Goal: Task Accomplishment & Management: Manage account settings

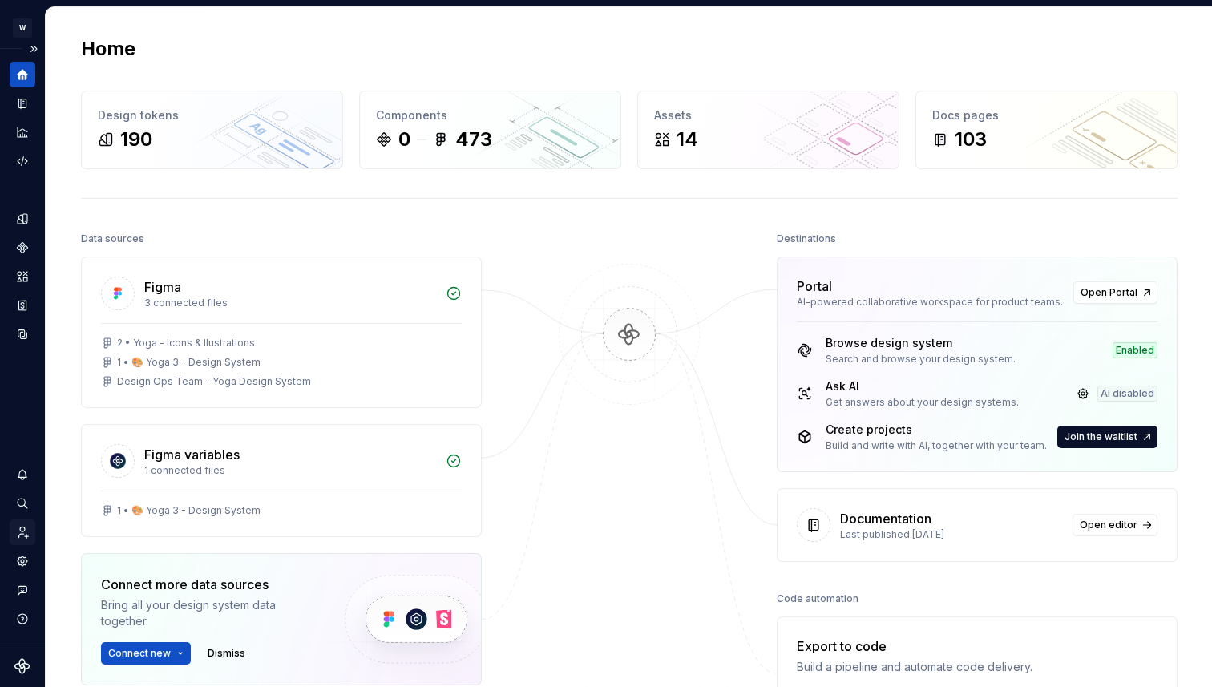
click at [28, 538] on icon "Invite team" at bounding box center [22, 532] width 14 height 14
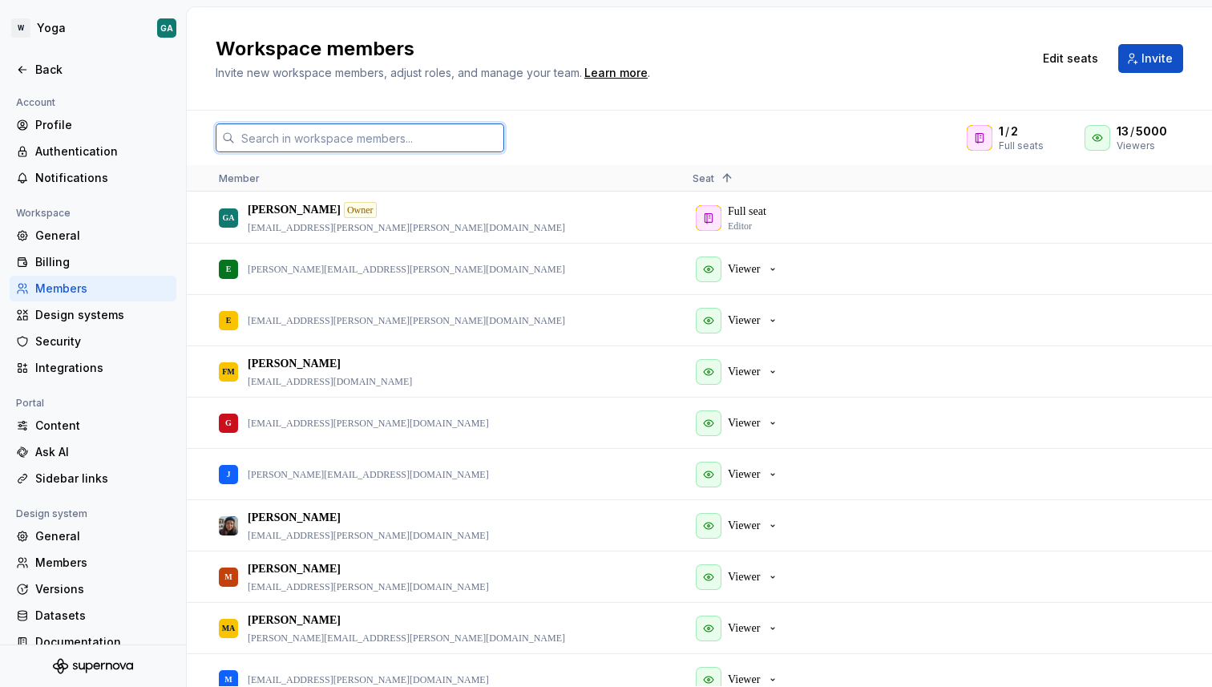
click at [377, 135] on input "text" at bounding box center [369, 137] width 269 height 29
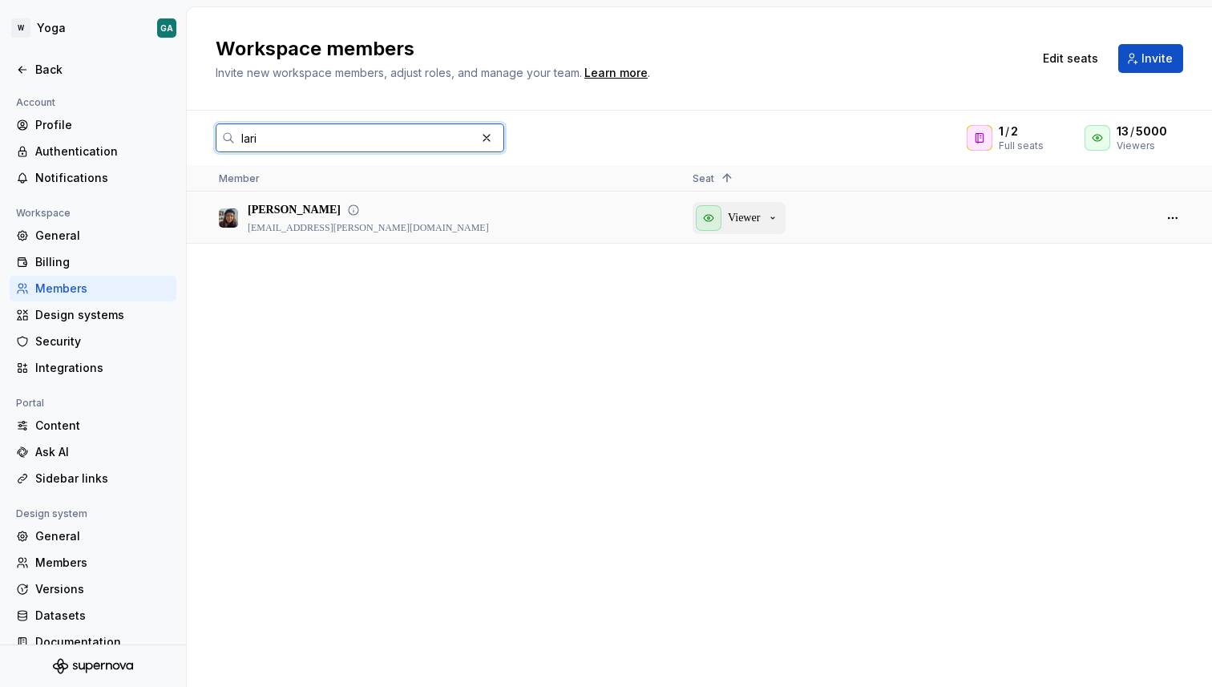
type input "lari"
click at [742, 216] on p "Viewer" at bounding box center [744, 218] width 32 height 16
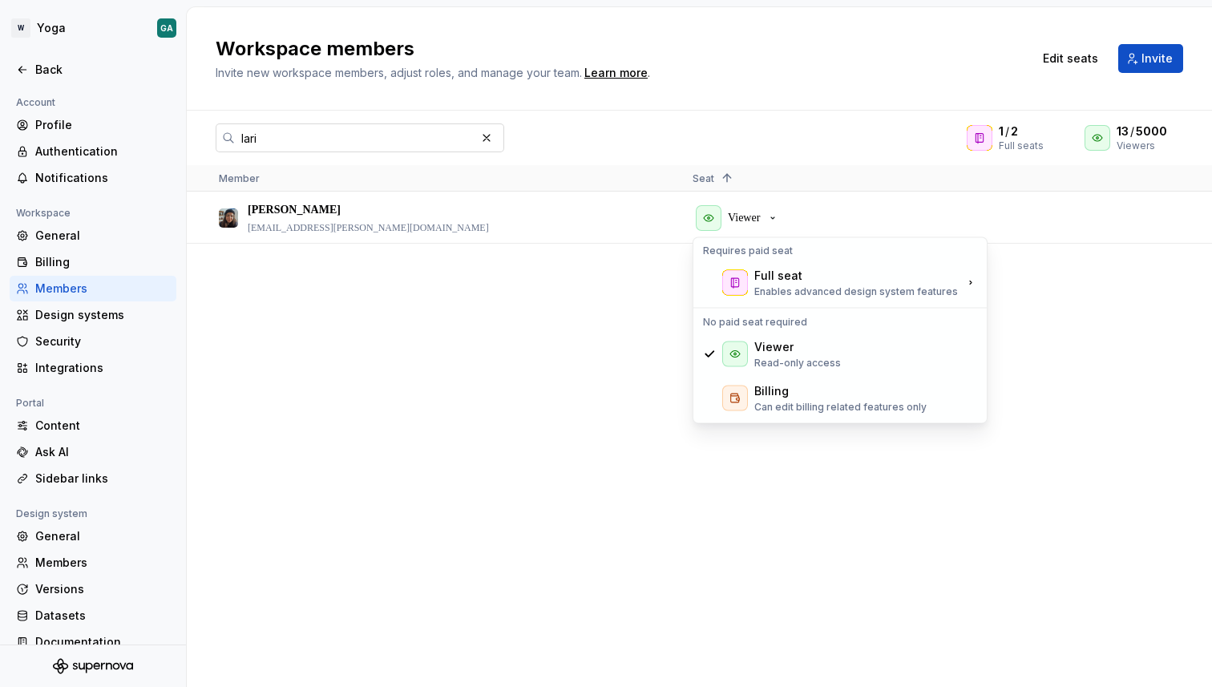
click at [381, 130] on input "lari" at bounding box center [355, 137] width 240 height 29
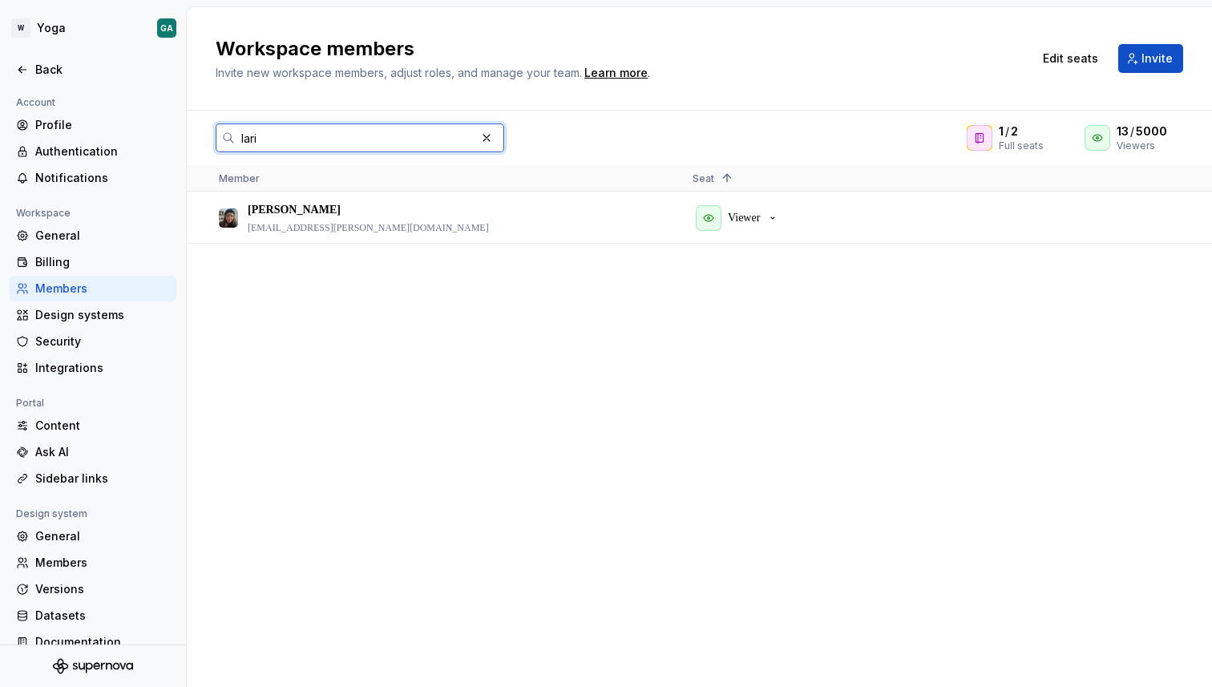
click at [381, 130] on input "lari" at bounding box center [355, 137] width 240 height 29
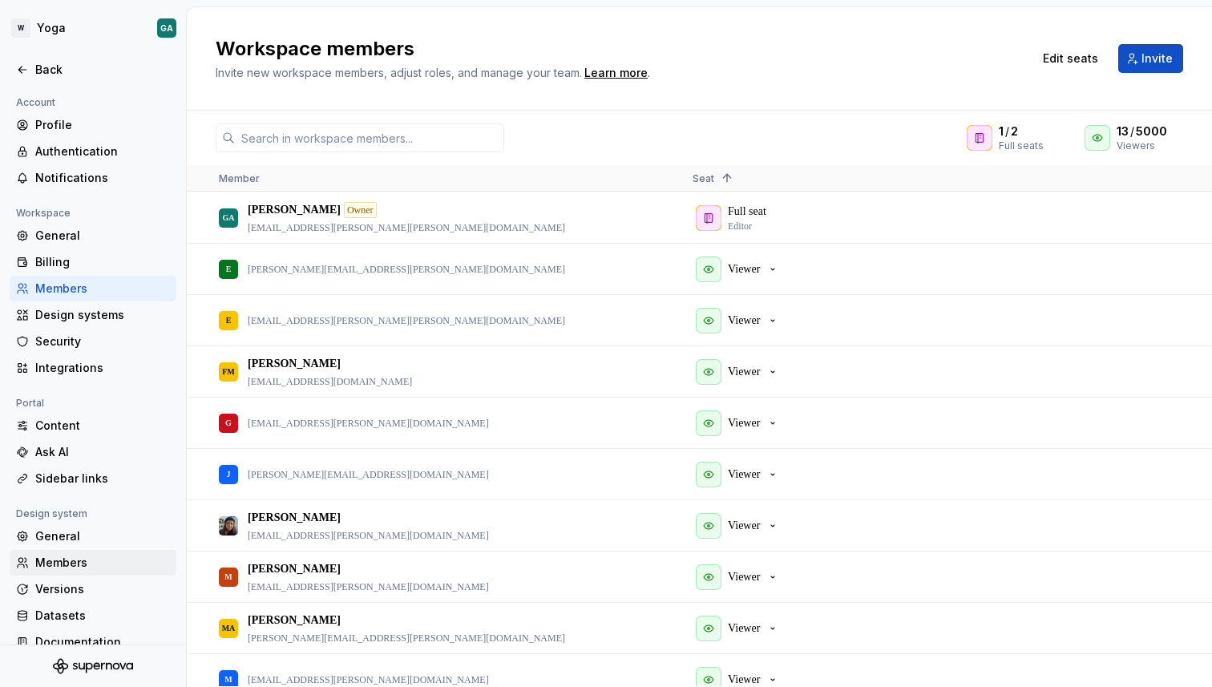
click at [74, 559] on div "Members" at bounding box center [102, 563] width 135 height 16
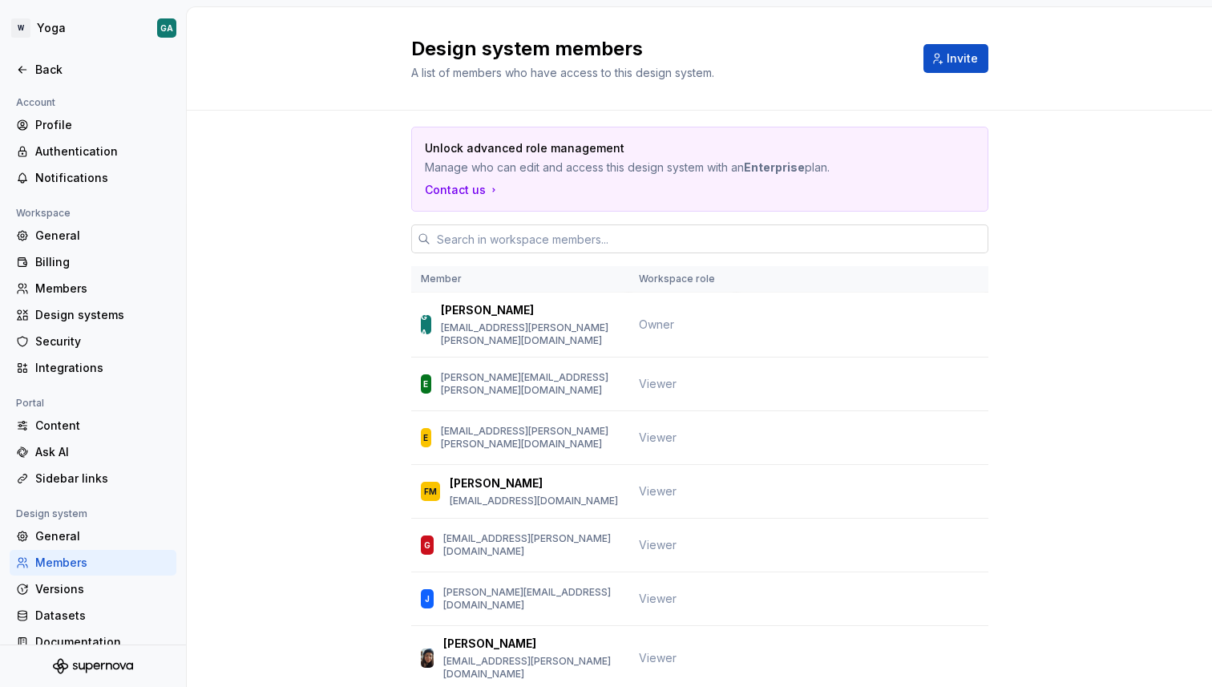
click at [586, 232] on input "text" at bounding box center [709, 238] width 558 height 29
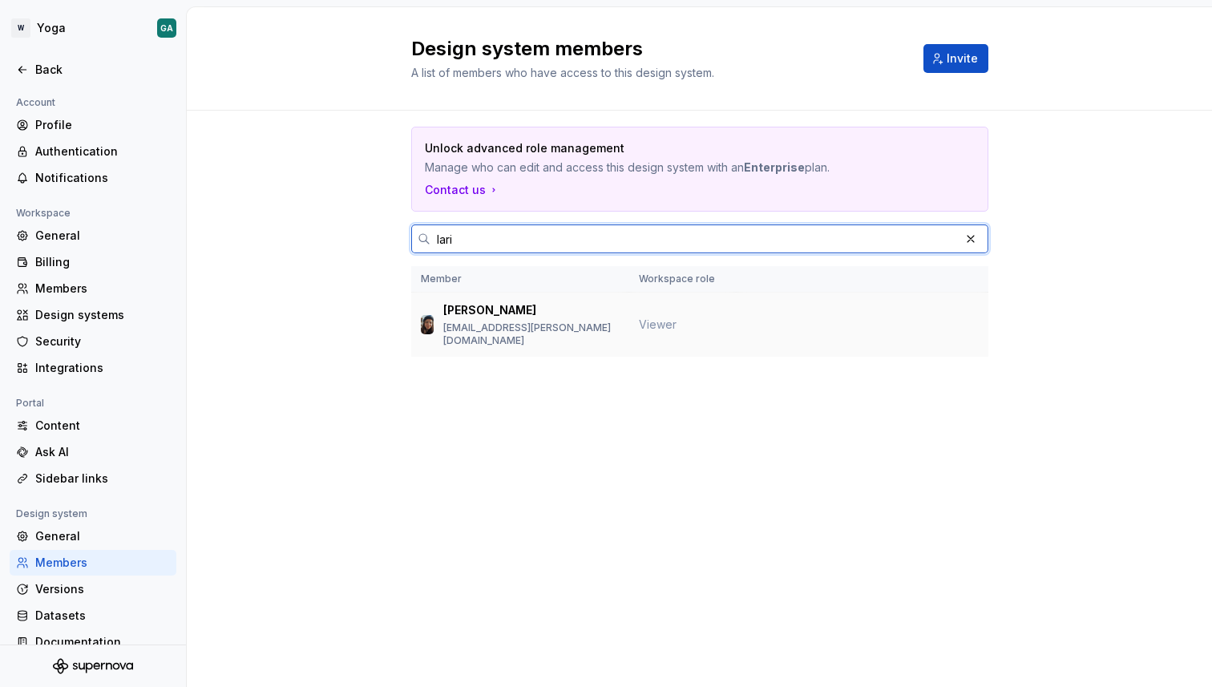
type input "lari"
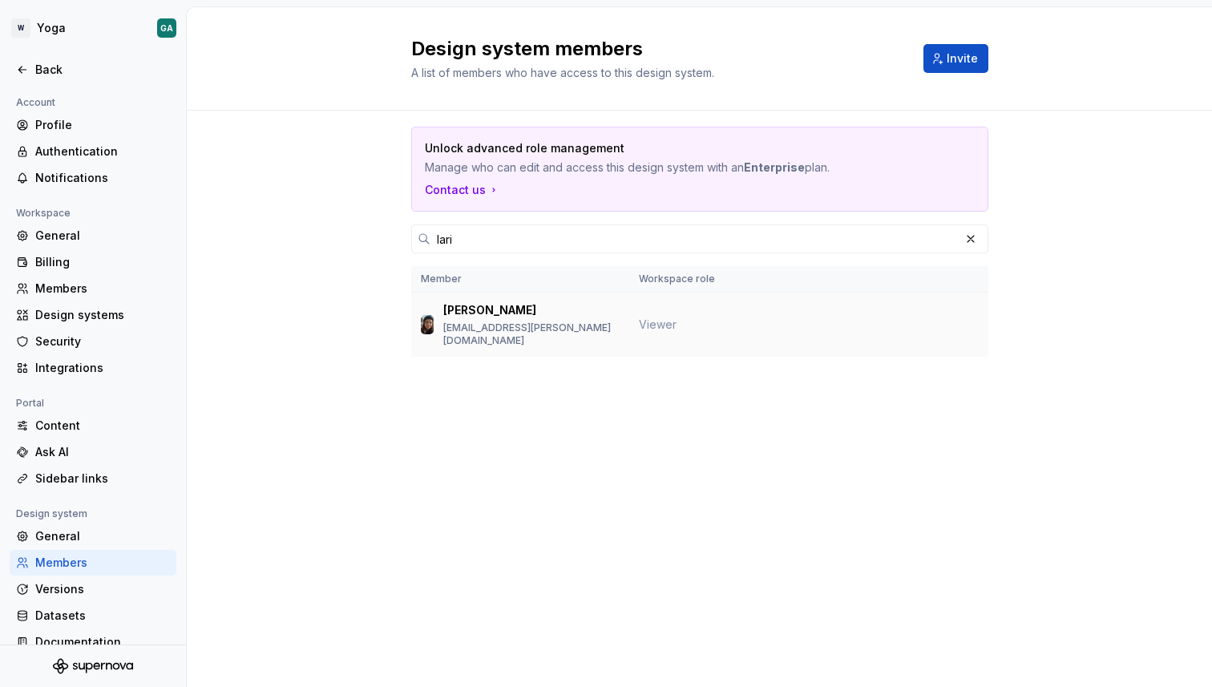
click at [669, 336] on td "Viewer" at bounding box center [682, 325] width 107 height 65
click at [716, 315] on td "Viewer" at bounding box center [682, 325] width 107 height 65
click at [485, 325] on p "[EMAIL_ADDRESS][PERSON_NAME][DOMAIN_NAME]" at bounding box center [531, 334] width 176 height 26
click at [999, 325] on div "Unlock advanced role management Manage who can edit and access this design syst…" at bounding box center [699, 264] width 1025 height 307
click at [660, 317] on span "Viewer" at bounding box center [658, 324] width 38 height 14
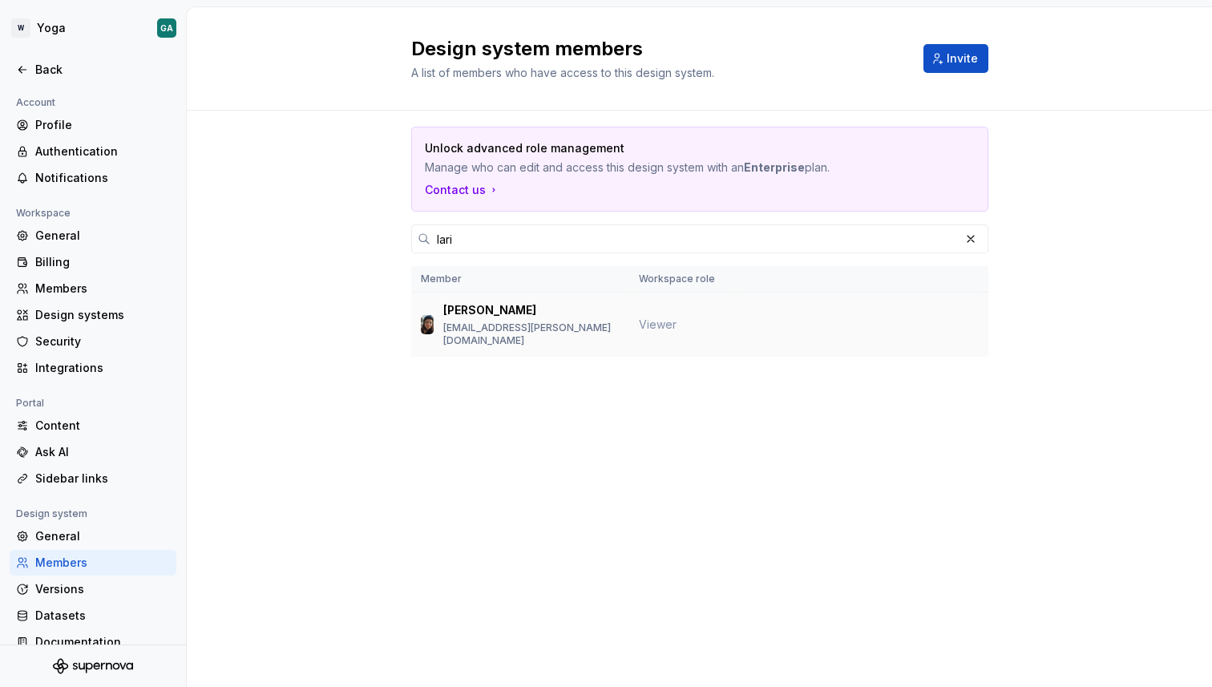
click at [660, 317] on span "Viewer" at bounding box center [658, 324] width 38 height 14
click at [496, 325] on p "[EMAIL_ADDRESS][PERSON_NAME][DOMAIN_NAME]" at bounding box center [531, 334] width 176 height 26
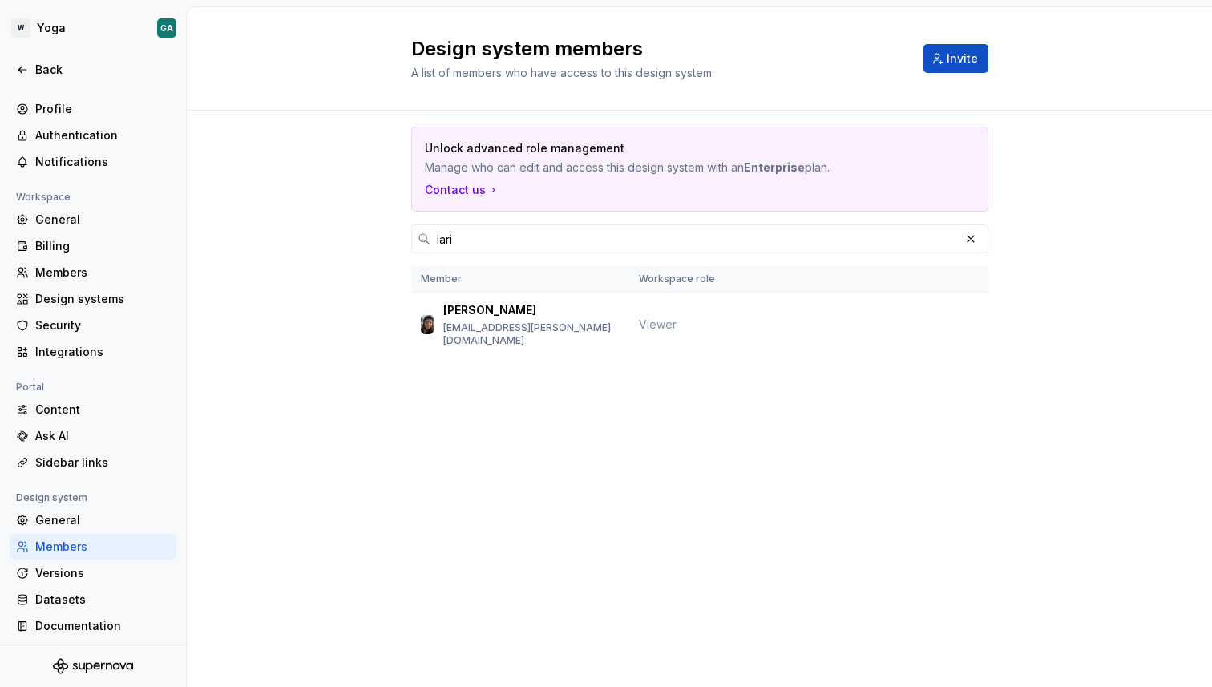
scroll to position [19, 0]
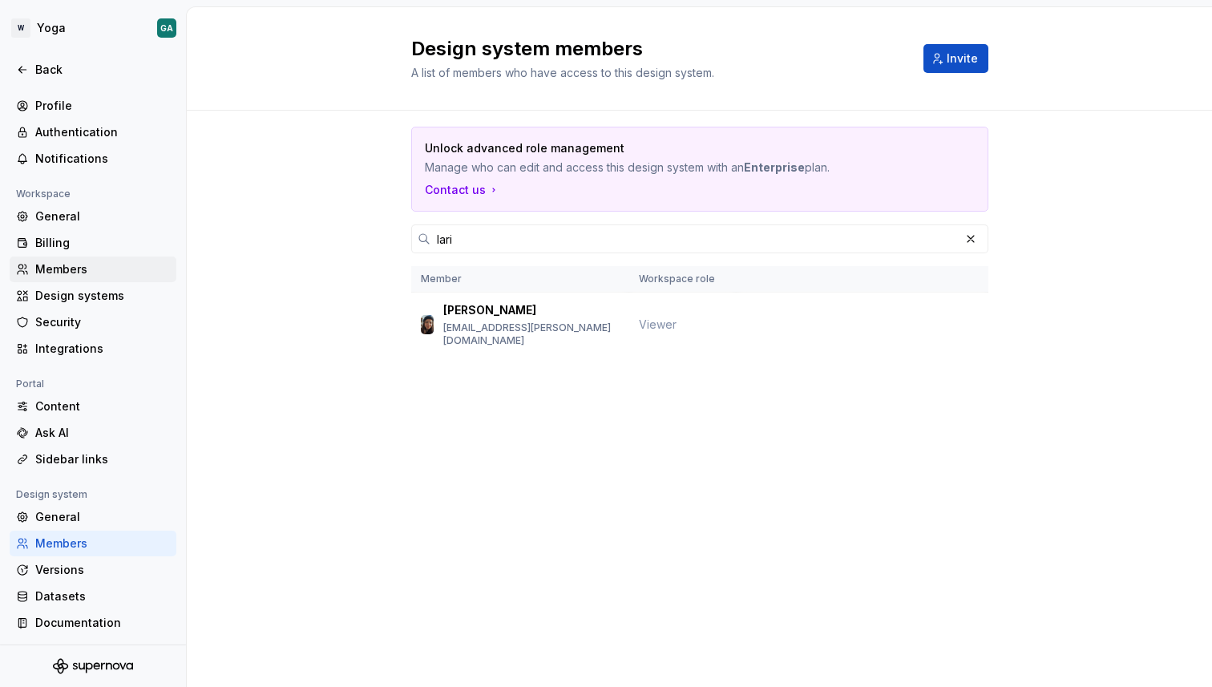
click at [77, 273] on div "Members" at bounding box center [102, 269] width 135 height 16
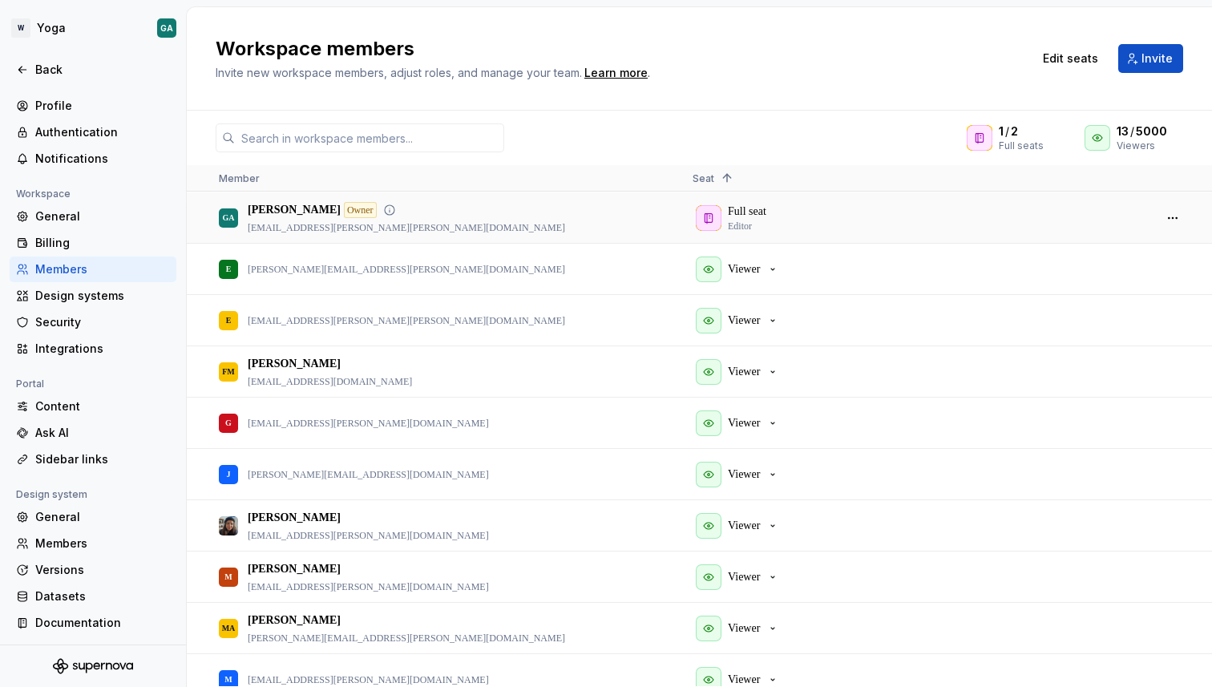
click at [1148, 212] on div "Full seat Editor" at bounding box center [916, 217] width 473 height 50
click at [1167, 216] on button "button" at bounding box center [1172, 218] width 22 height 22
click at [952, 221] on div "Full seat Editor" at bounding box center [915, 217] width 447 height 49
click at [457, 141] on input "text" at bounding box center [369, 137] width 269 height 29
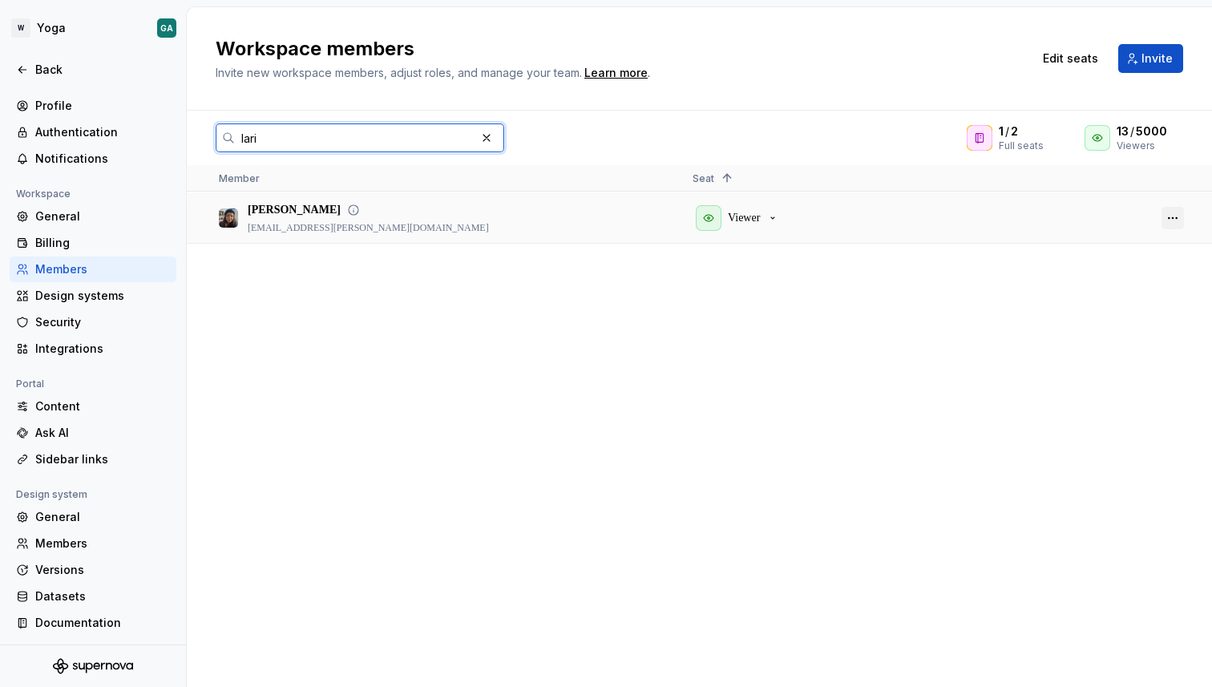
type input "lari"
click at [1169, 209] on button "button" at bounding box center [1172, 218] width 22 height 22
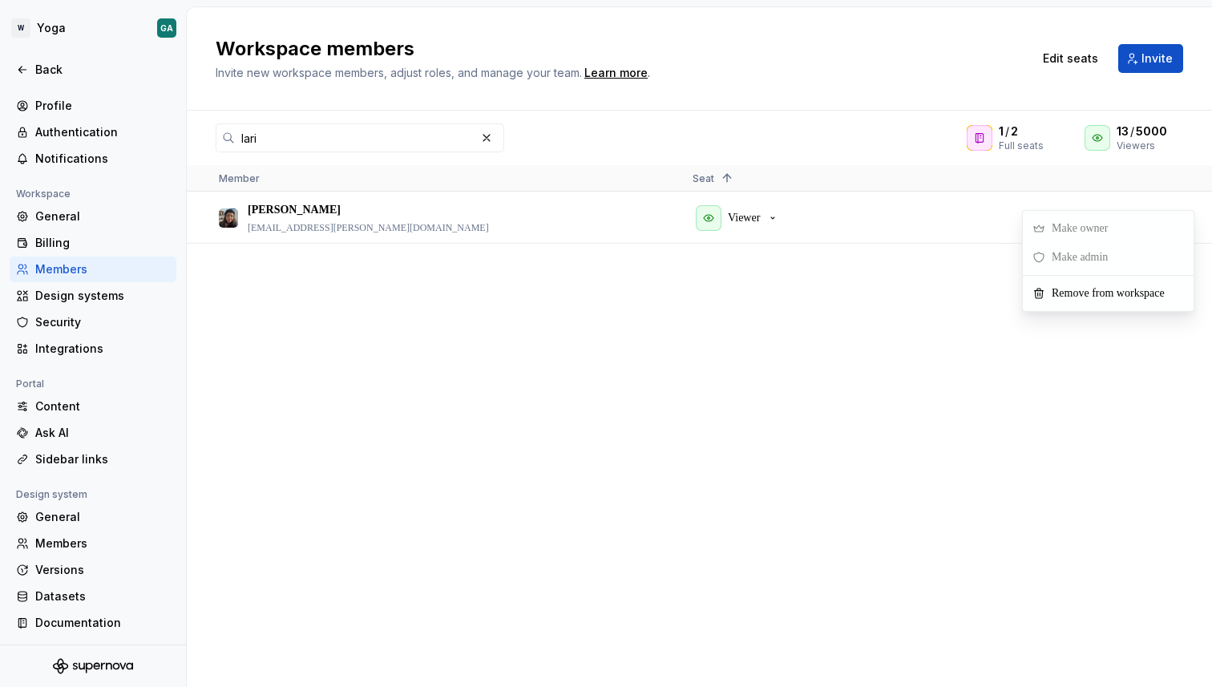
click at [1080, 258] on span "Make admin" at bounding box center [1082, 257] width 75 height 29
click at [1092, 226] on span "Make owner" at bounding box center [1082, 228] width 75 height 29
click at [759, 221] on p "Viewer" at bounding box center [744, 218] width 32 height 16
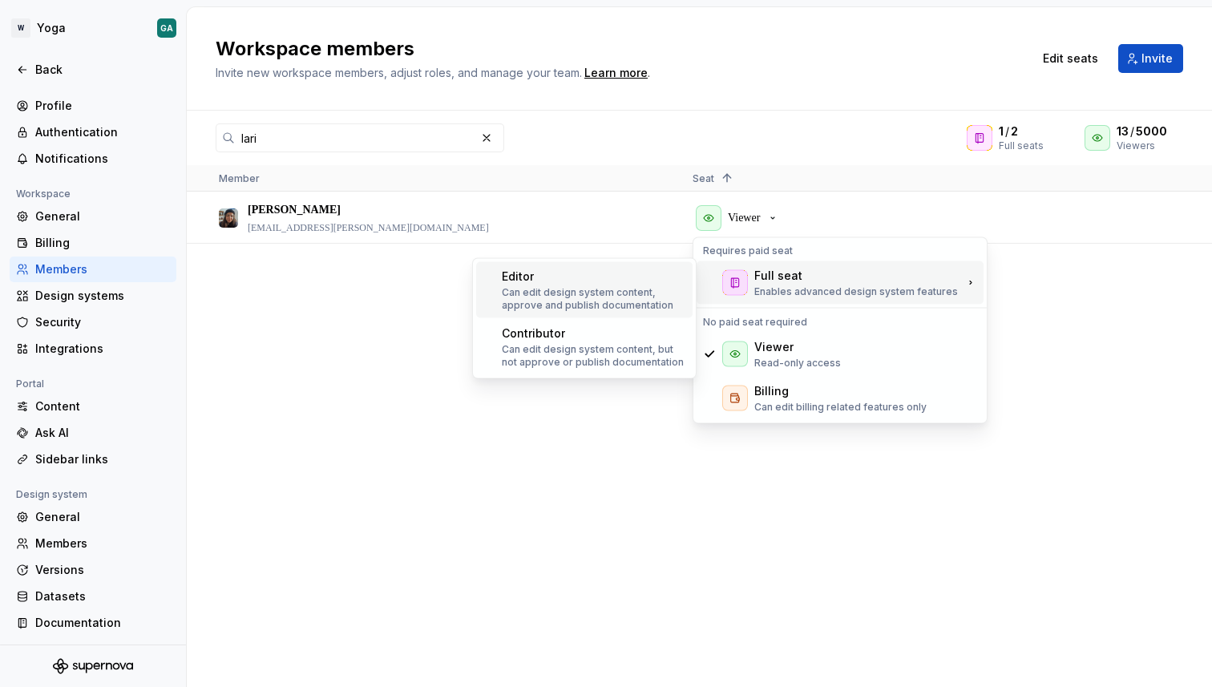
click at [597, 284] on div "Editor Can edit design system content, approve and publish documentation" at bounding box center [594, 289] width 184 height 43
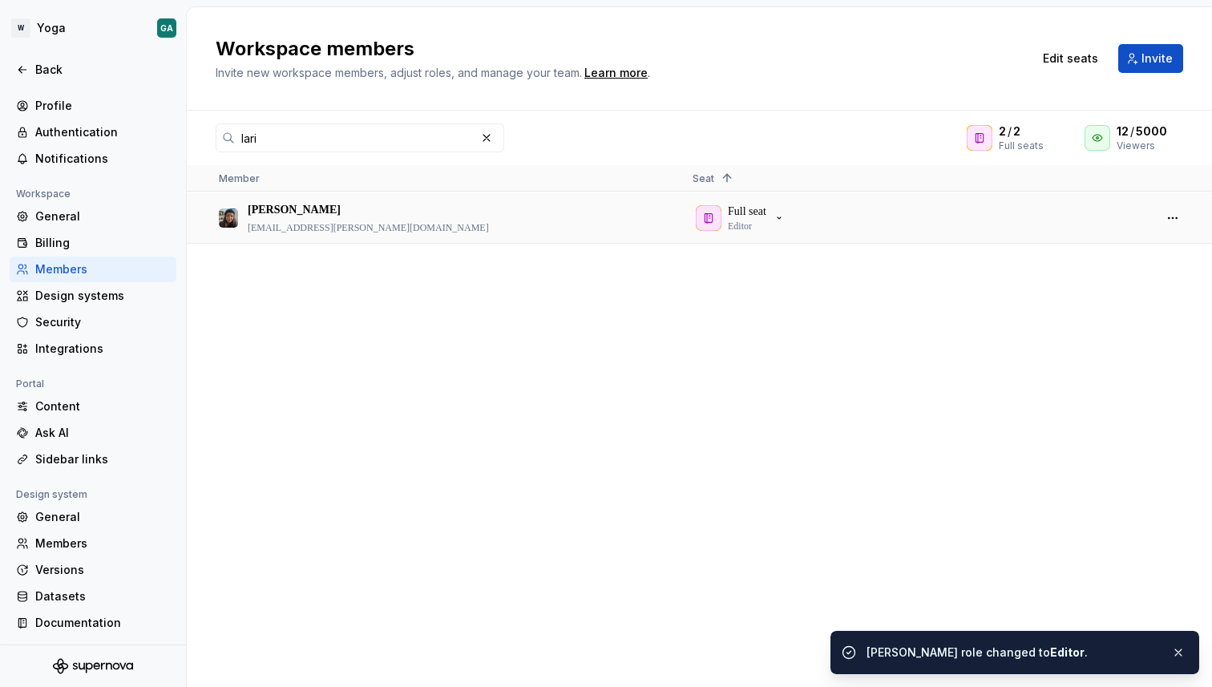
click at [1161, 216] on button "button" at bounding box center [1172, 218] width 22 height 22
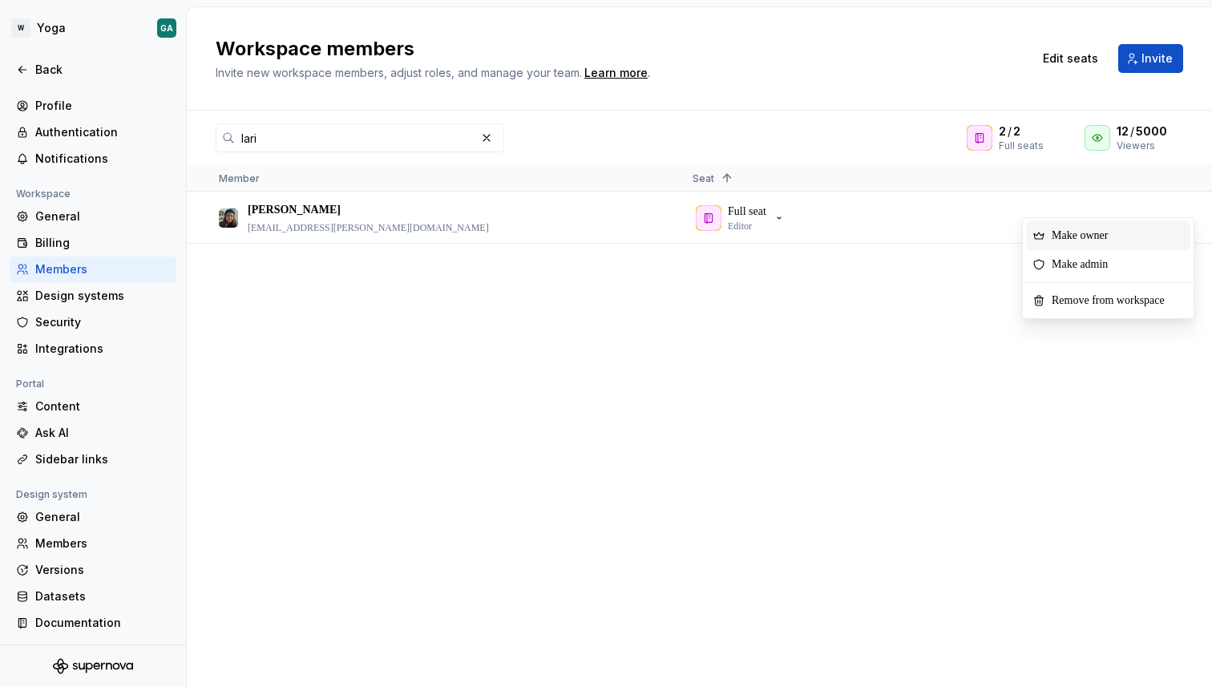
click at [1120, 232] on span "Make owner" at bounding box center [1082, 235] width 75 height 29
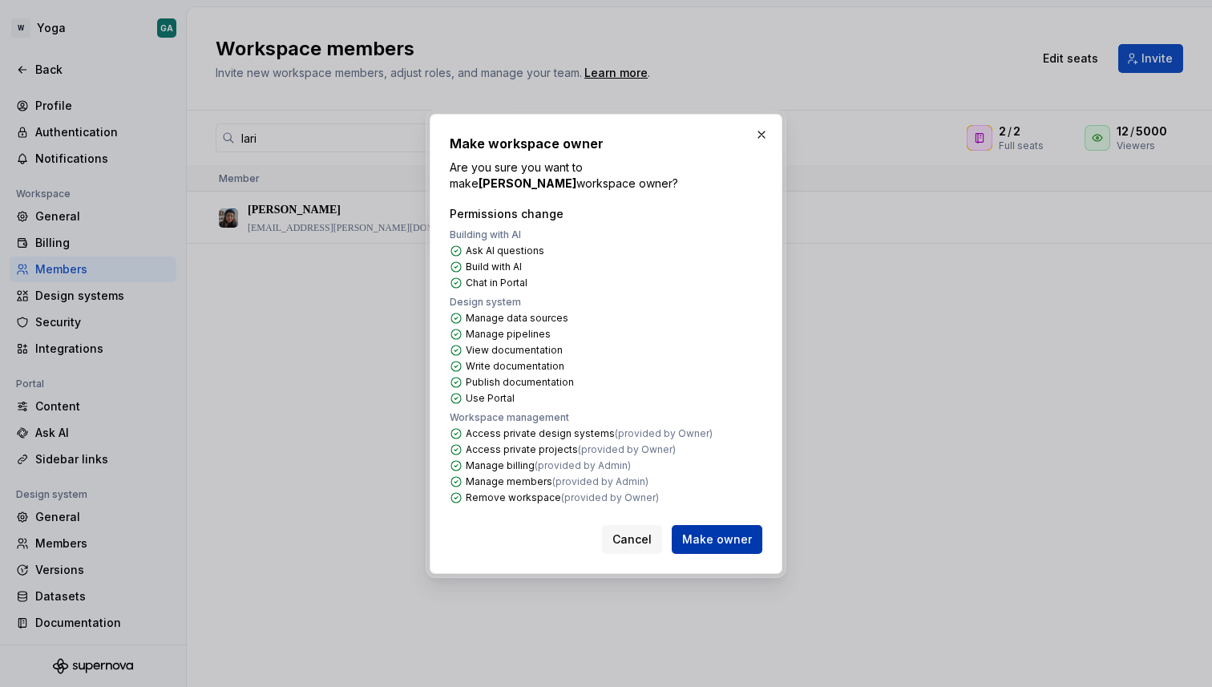
click at [719, 536] on span "Make owner" at bounding box center [717, 539] width 70 height 16
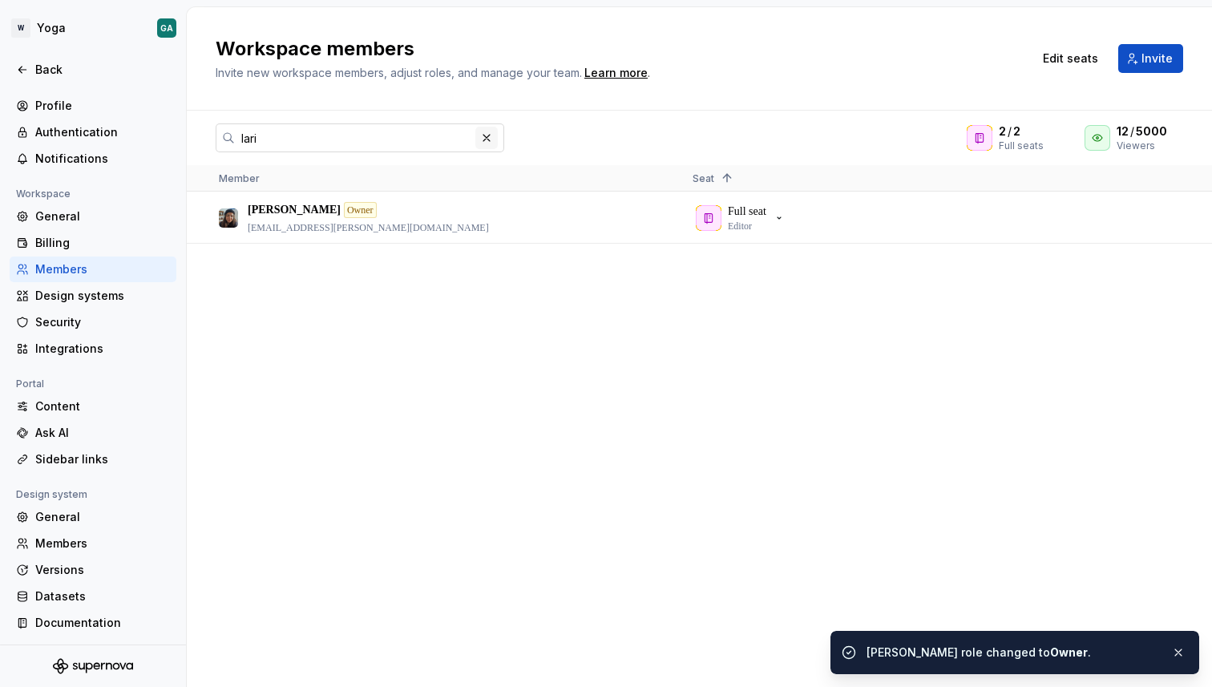
click at [482, 135] on button "button" at bounding box center [486, 138] width 22 height 22
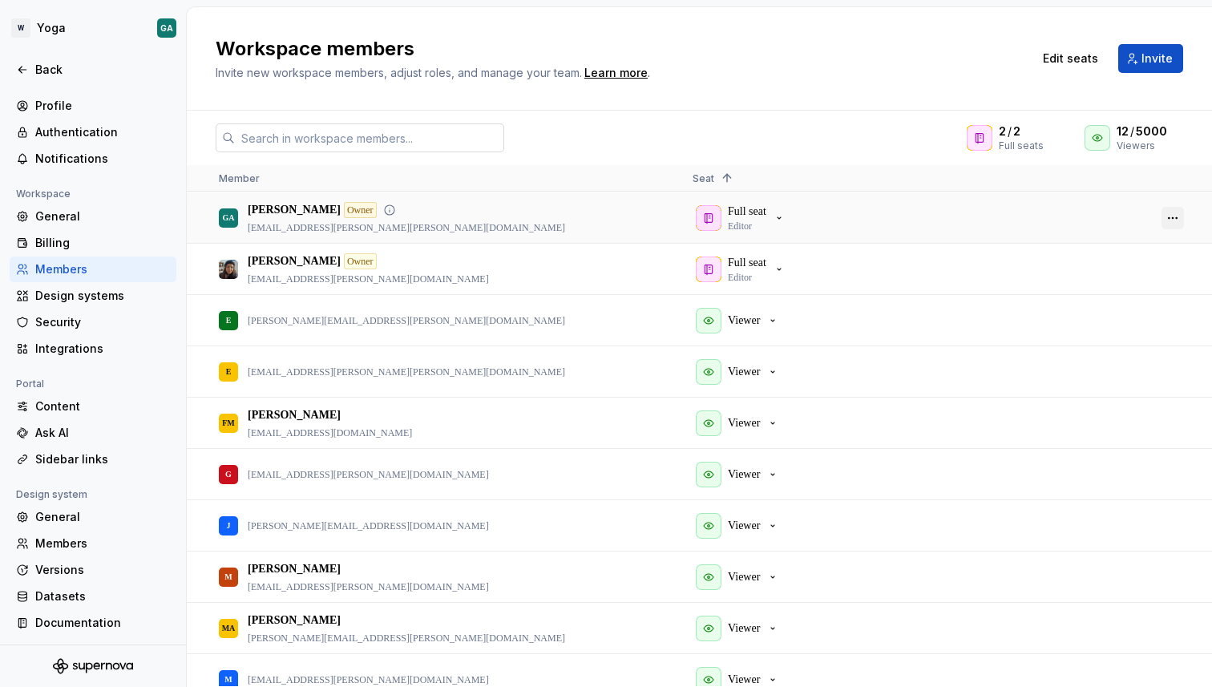
click at [1169, 217] on button "button" at bounding box center [1172, 218] width 22 height 22
click at [975, 281] on div "Full seat Editor" at bounding box center [915, 268] width 447 height 49
click at [785, 224] on icon "button" at bounding box center [779, 218] width 13 height 13
click at [1166, 224] on button "button" at bounding box center [1172, 218] width 22 height 22
click at [676, 117] on div "2 / 2 Full seats 12 / 5000 Viewers Member Seat 1 [PERSON_NAME] Owner [PERSON_NA…" at bounding box center [699, 399] width 1025 height 576
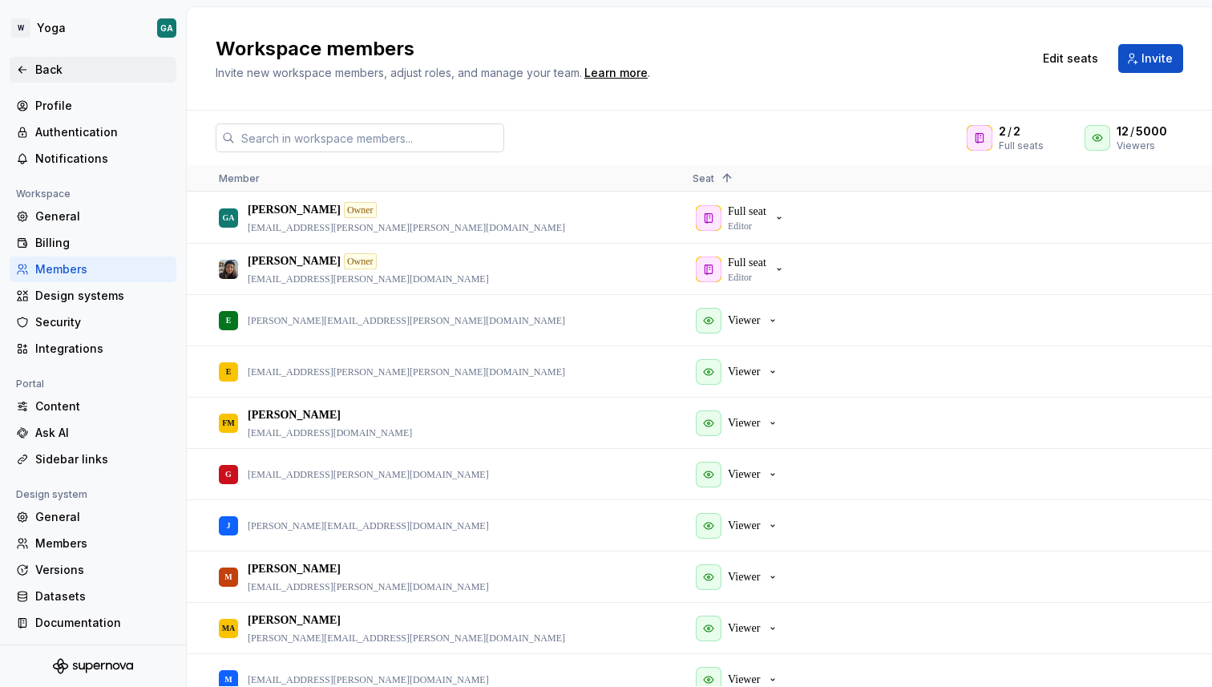
click at [64, 68] on div "Back" at bounding box center [102, 70] width 135 height 16
